Goal: Task Accomplishment & Management: Use online tool/utility

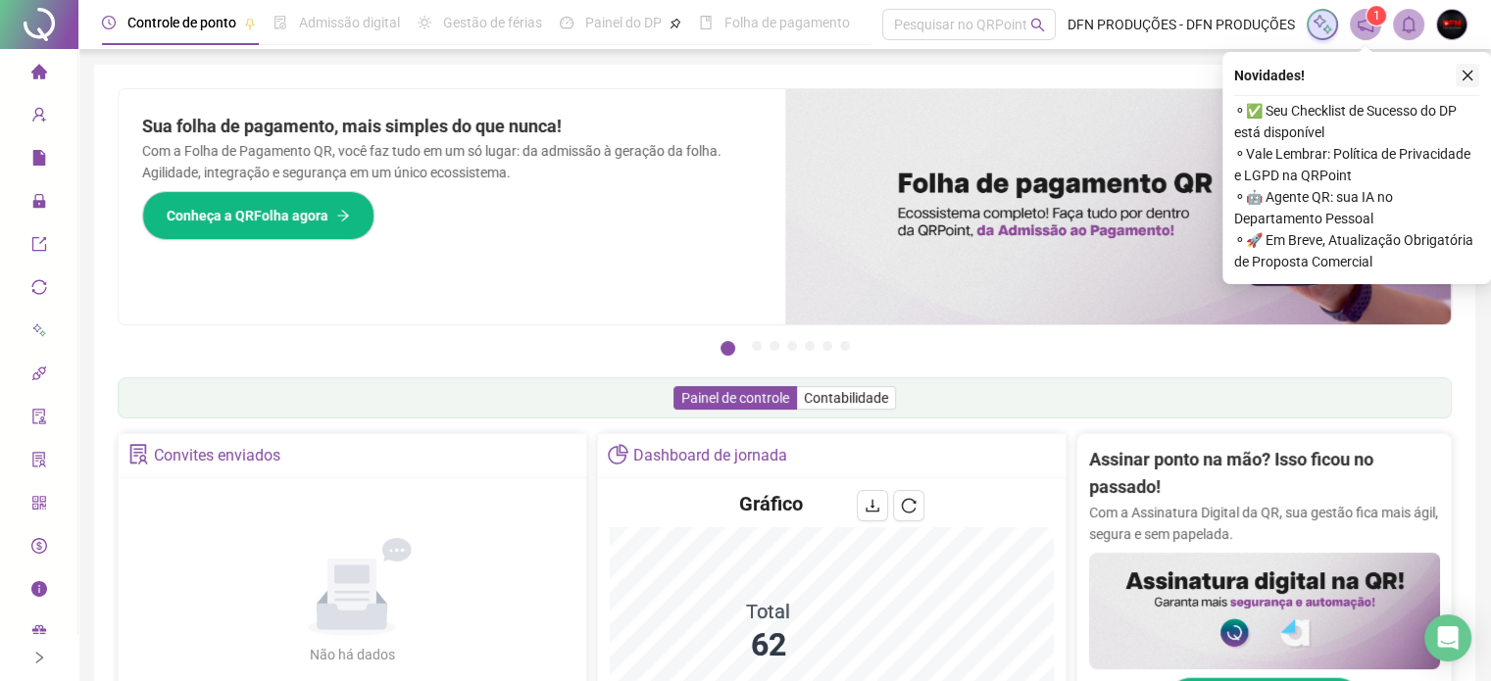
click at [1470, 78] on icon "close" at bounding box center [1467, 76] width 11 height 11
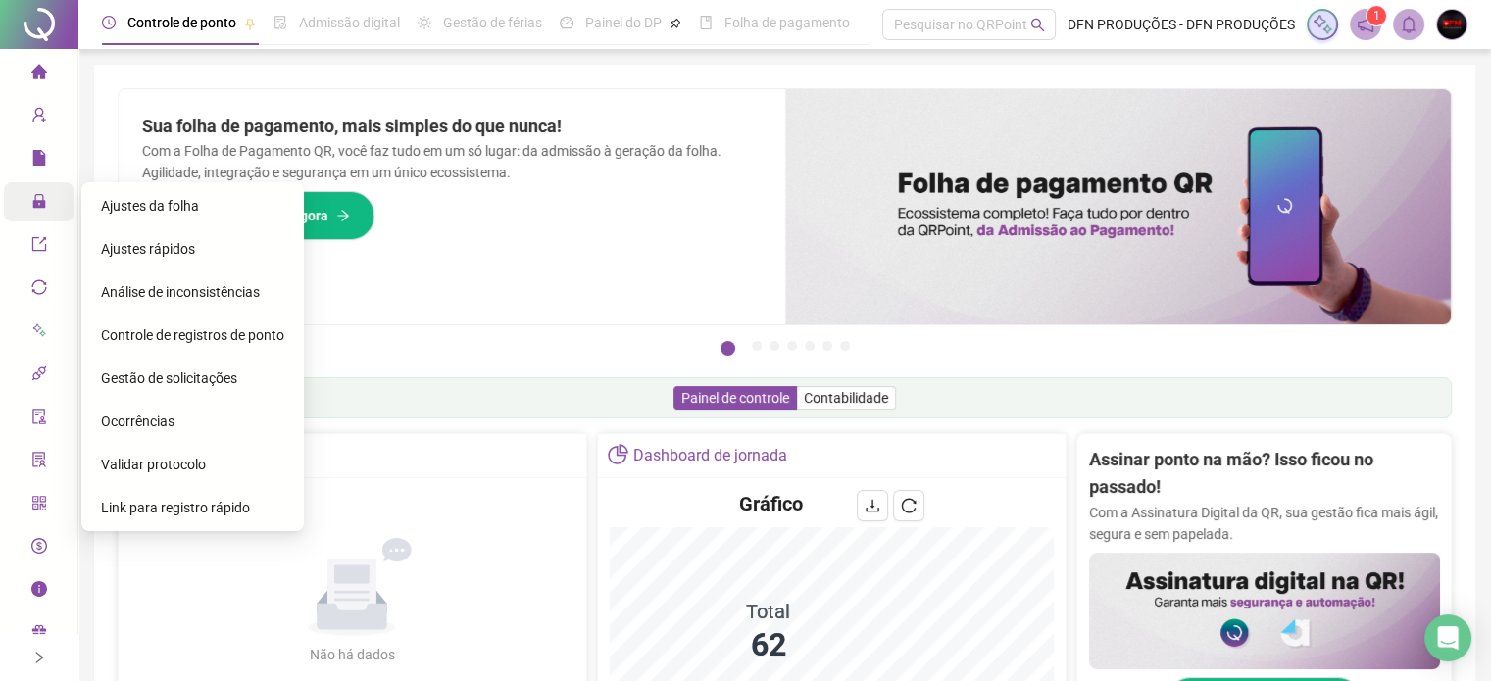
click at [149, 208] on span "Ajustes da folha" at bounding box center [150, 206] width 98 height 16
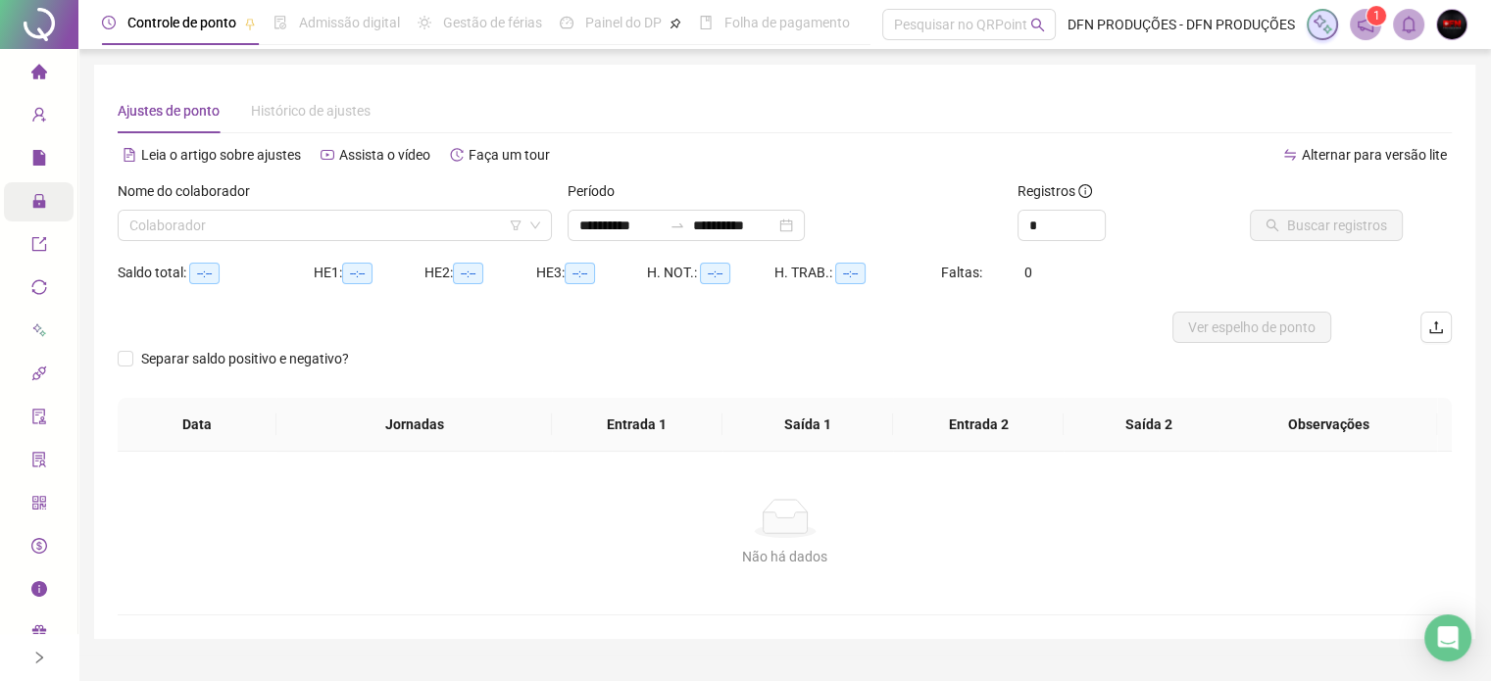
type input "**********"
click at [1041, 224] on input "*" at bounding box center [1061, 225] width 86 height 29
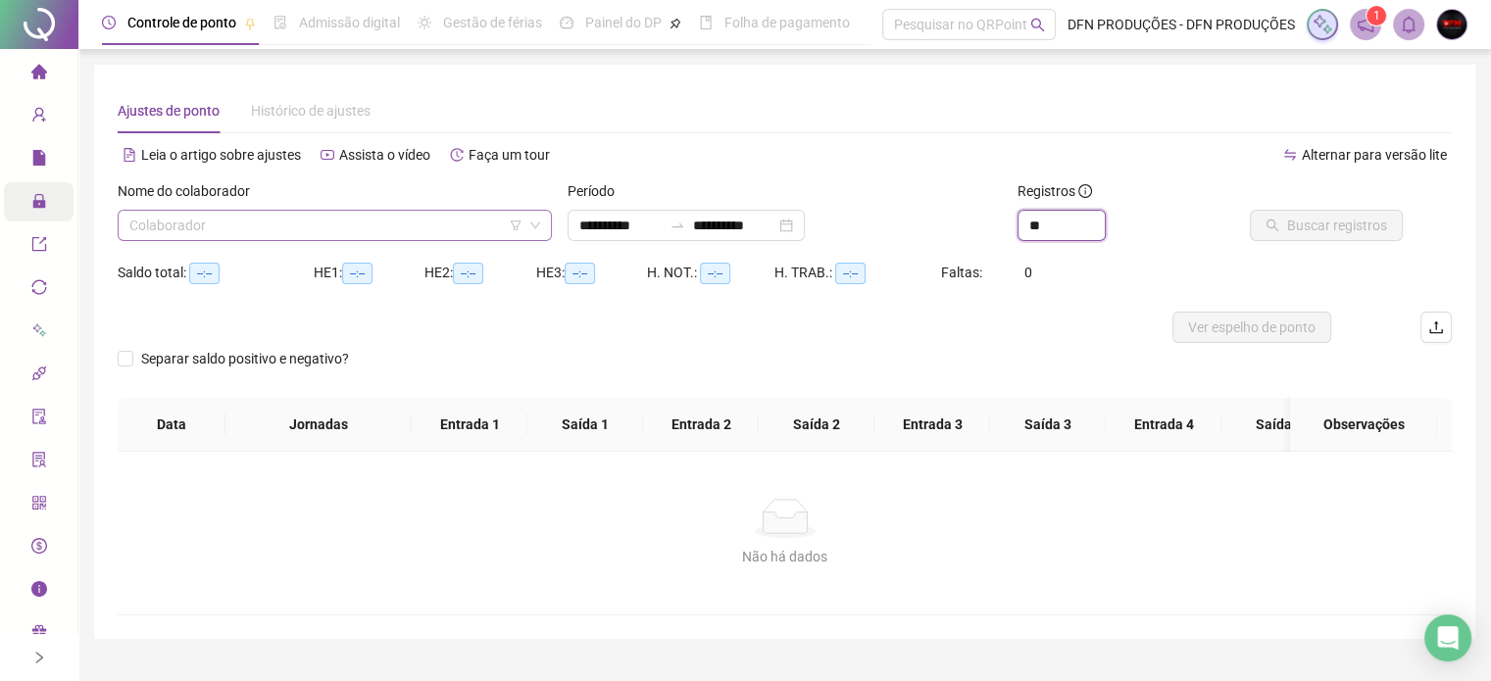
type input "**"
click at [216, 224] on input "search" at bounding box center [325, 225] width 393 height 29
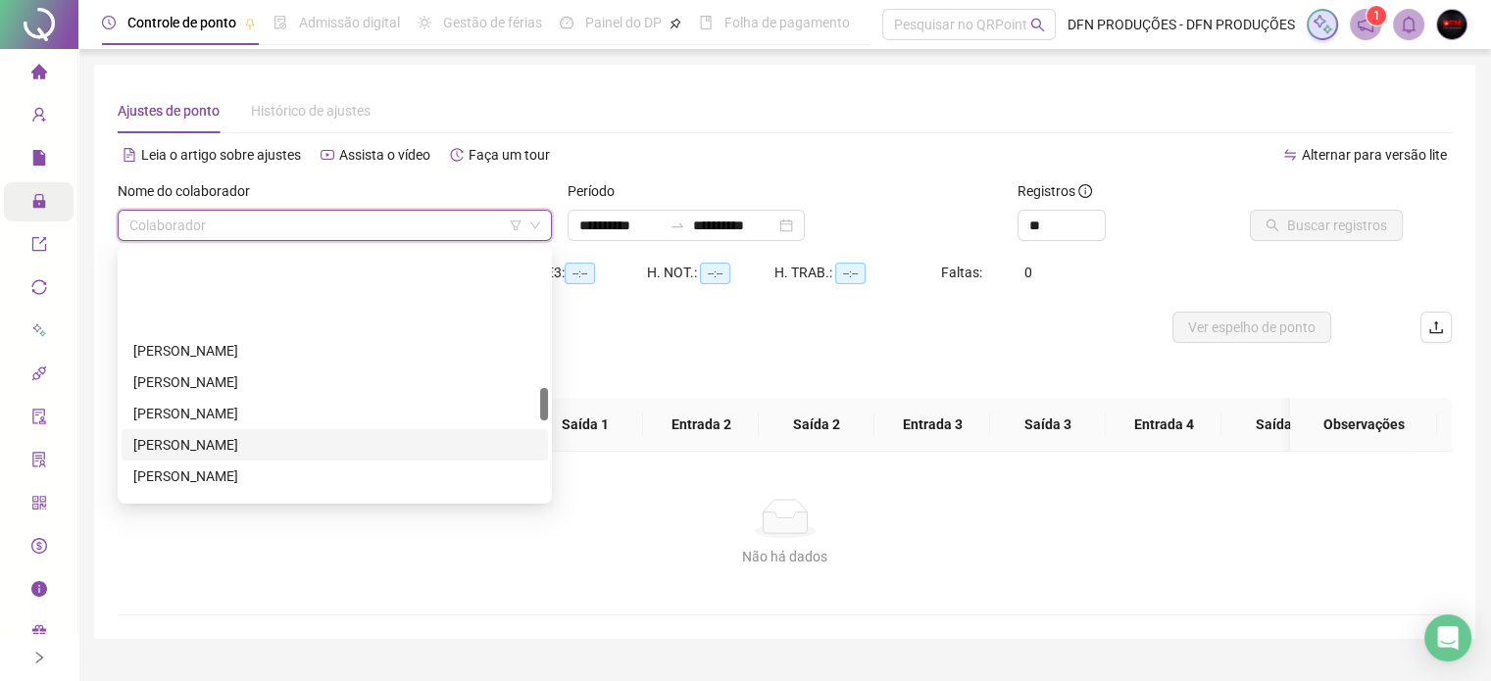
scroll to position [1078, 0]
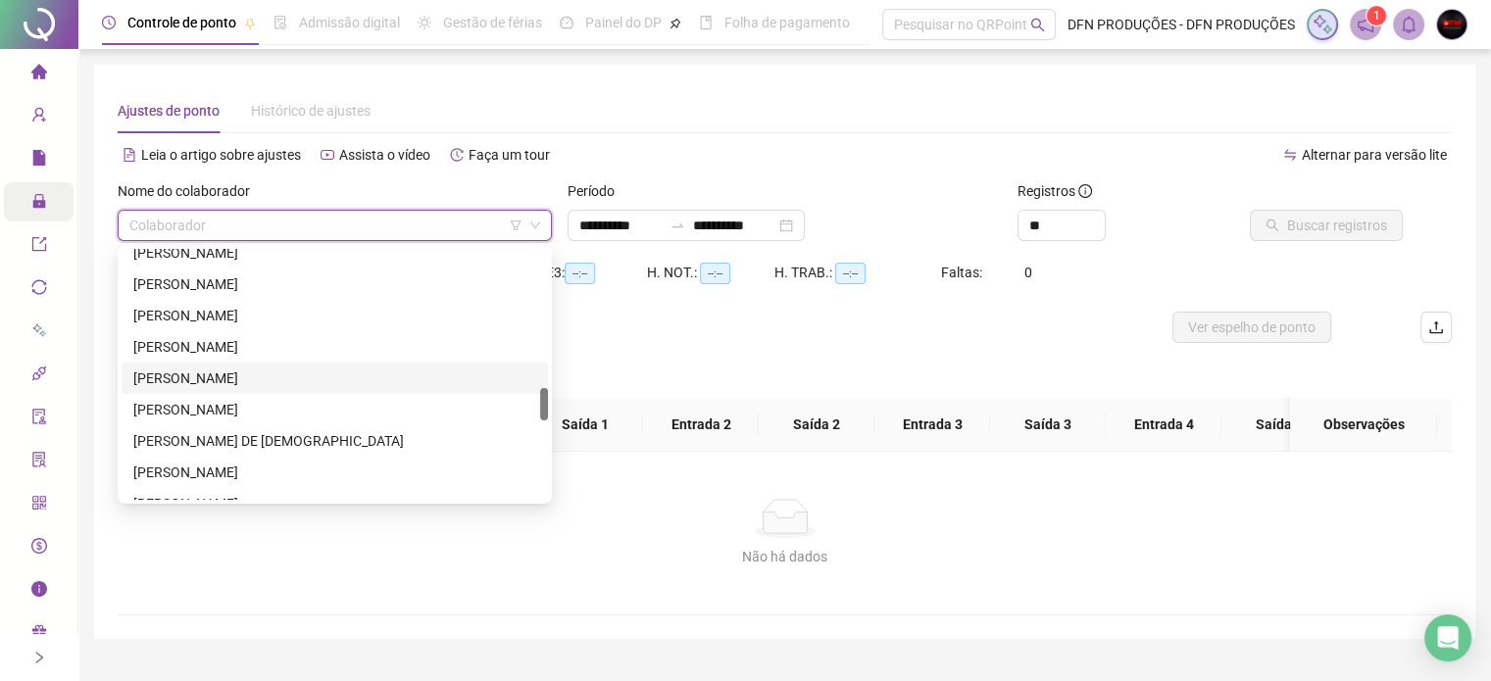
click at [199, 373] on div "[PERSON_NAME]" at bounding box center [334, 379] width 403 height 22
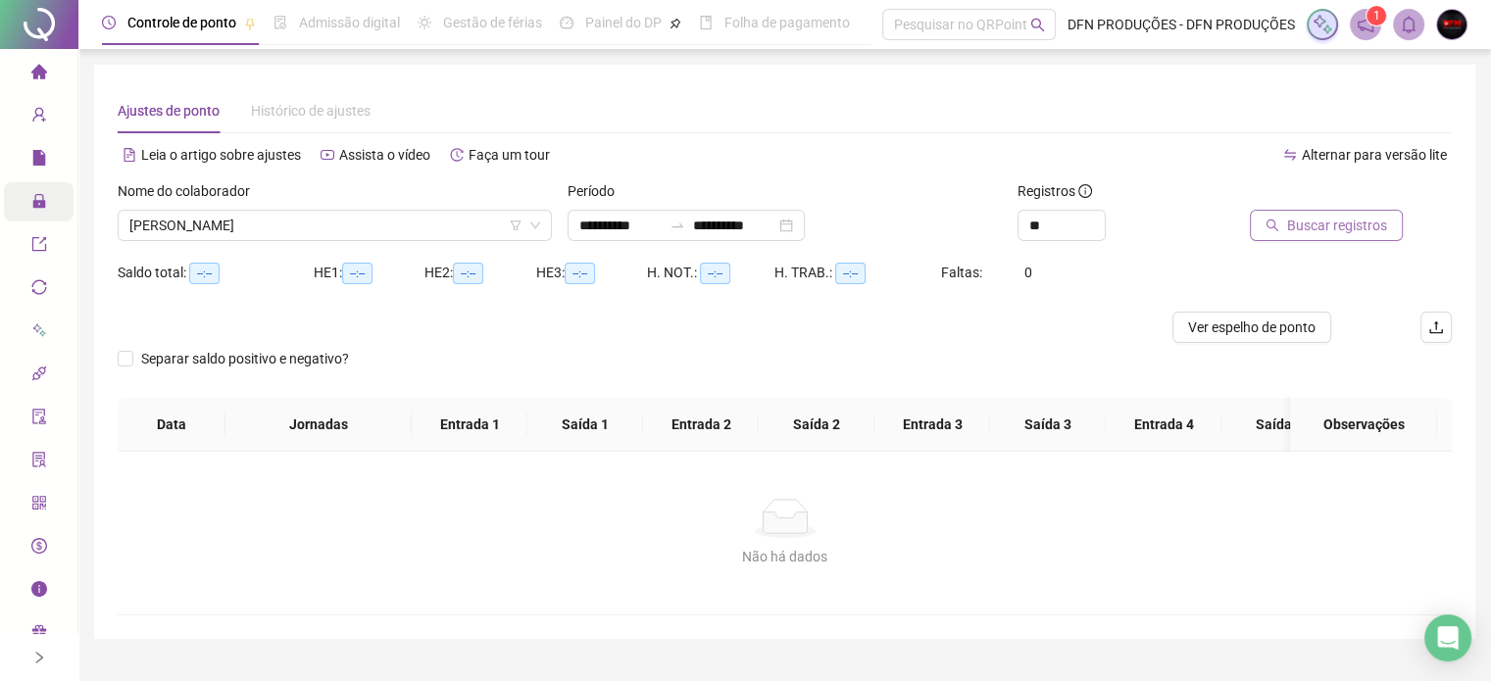
click at [1311, 215] on span "Buscar registros" at bounding box center [1337, 226] width 100 height 22
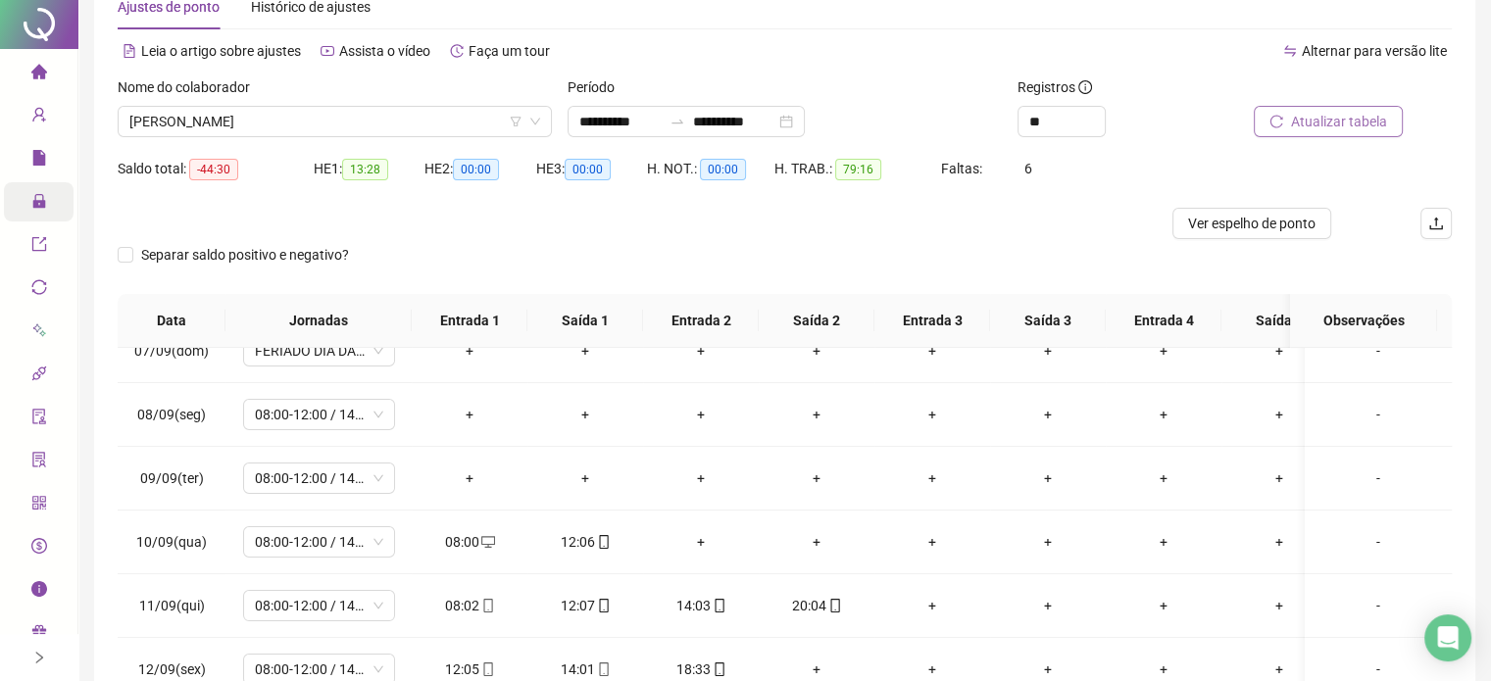
scroll to position [0, 0]
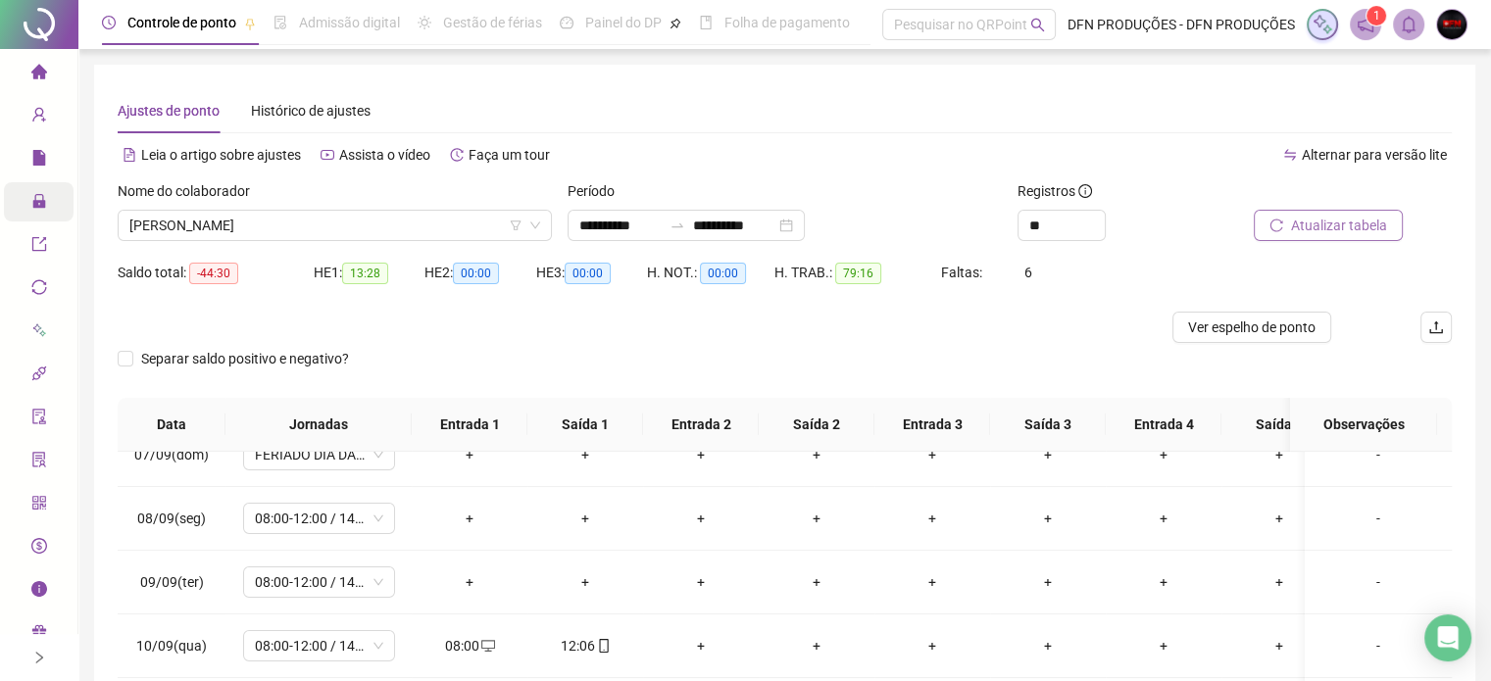
click at [46, 70] on icon "home" at bounding box center [39, 72] width 16 height 16
